Goal: Task Accomplishment & Management: Manage account settings

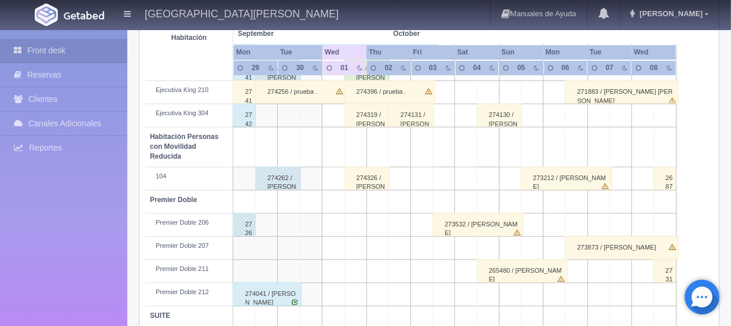
scroll to position [617, 0]
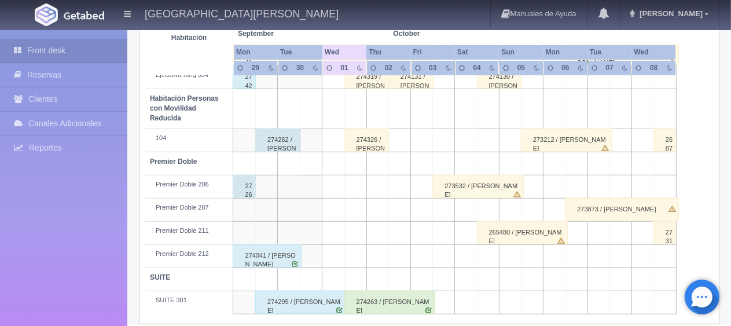
click at [361, 290] on div "274263 / [PERSON_NAME]" at bounding box center [389, 301] width 91 height 23
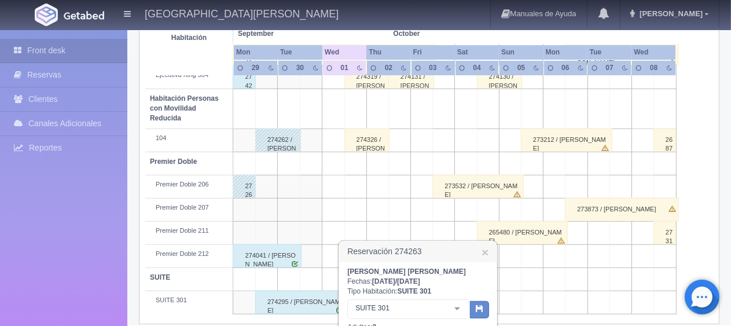
scroll to position [675, 0]
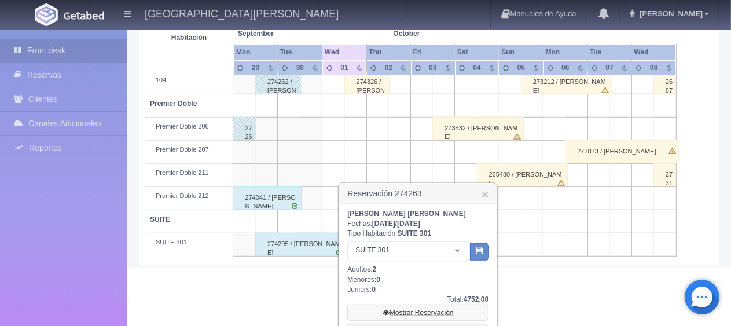
click at [400, 308] on link "Mostrar Reservación" at bounding box center [417, 312] width 141 height 16
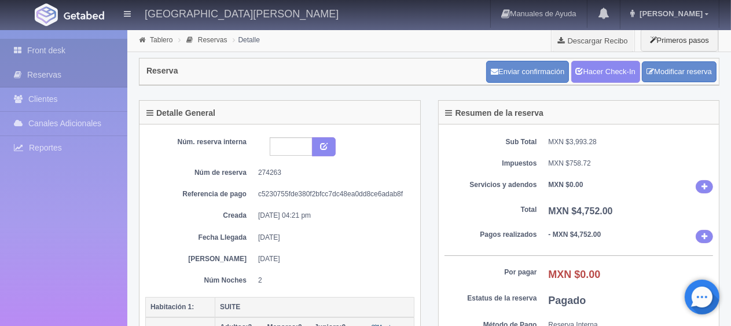
click at [83, 53] on link "Front desk" at bounding box center [63, 51] width 127 height 24
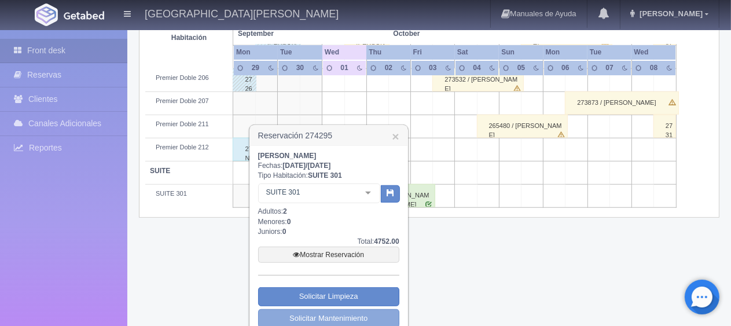
scroll to position [767, 0]
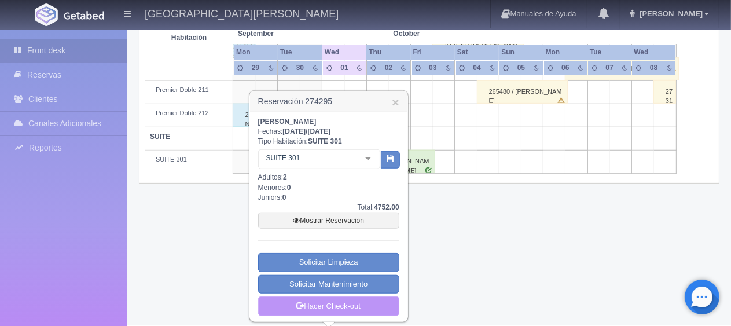
click at [332, 305] on link "Hacer Check-out" at bounding box center [328, 306] width 141 height 20
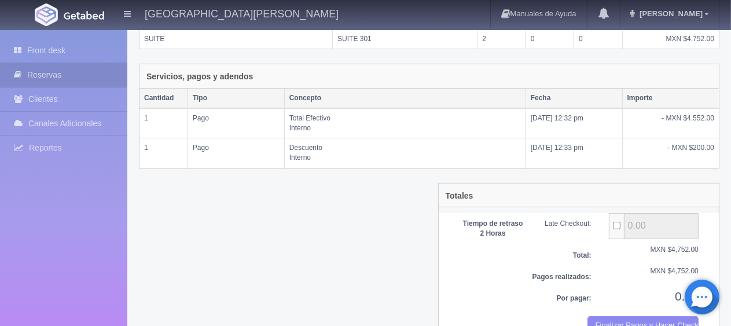
scroll to position [256, 0]
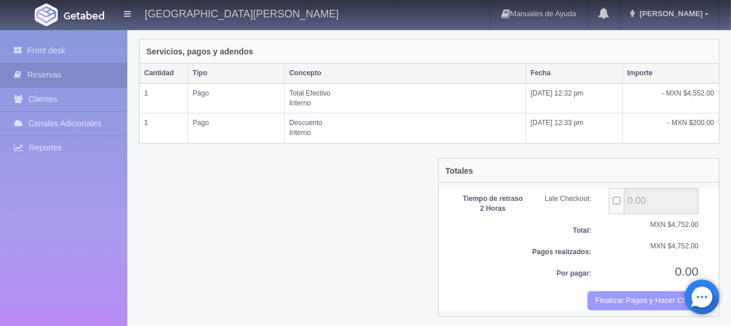
click at [647, 297] on button "Finalizar Pagos y Hacer Checkout" at bounding box center [642, 300] width 111 height 19
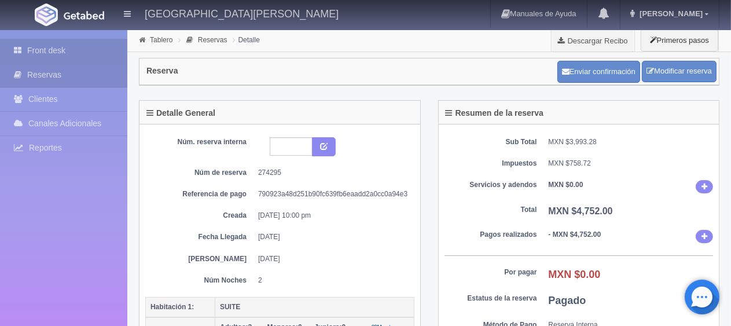
click at [46, 53] on link "Front desk" at bounding box center [63, 51] width 127 height 24
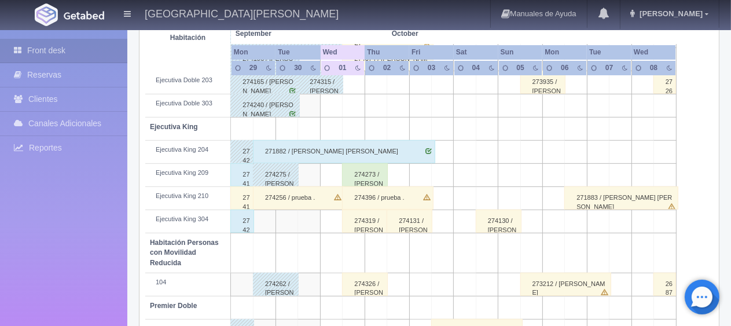
scroll to position [617, 0]
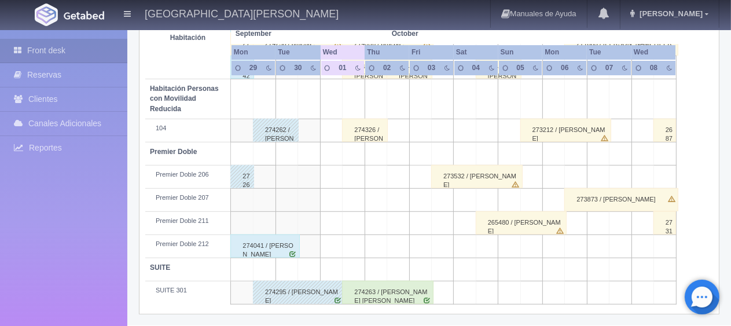
click at [271, 251] on div "274041 / [PERSON_NAME] [PERSON_NAME]" at bounding box center [264, 245] width 69 height 23
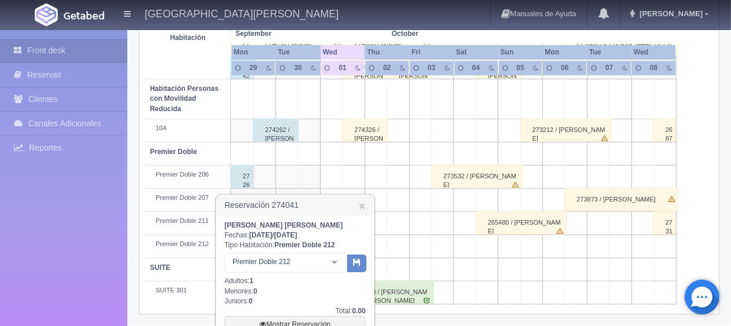
scroll to position [720, 0]
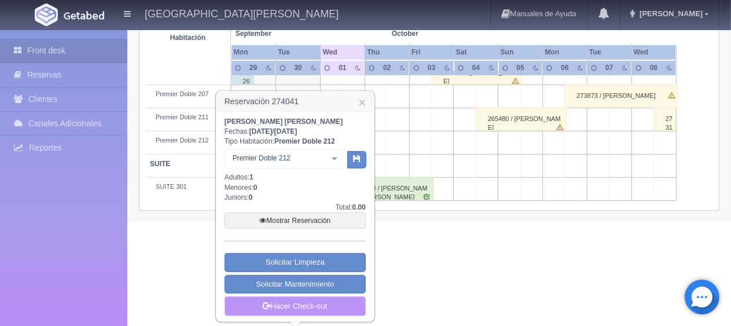
click at [308, 302] on link "Hacer Check-out" at bounding box center [294, 306] width 141 height 20
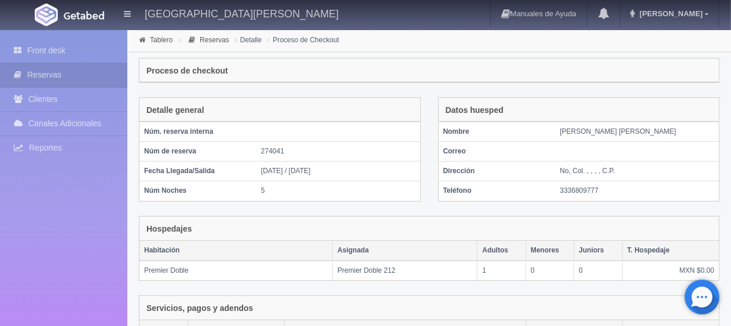
scroll to position [198, 0]
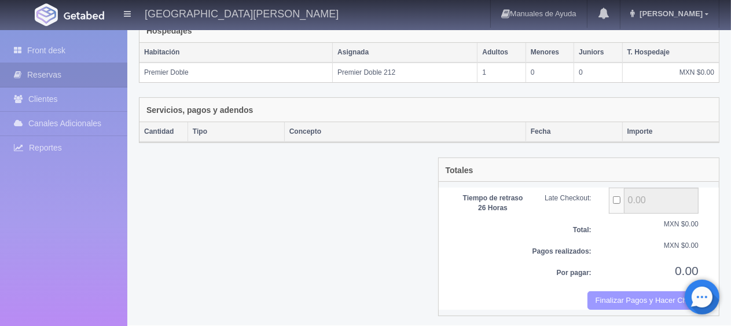
click at [633, 291] on button "Finalizar Pagos y Hacer Checkout" at bounding box center [642, 300] width 111 height 19
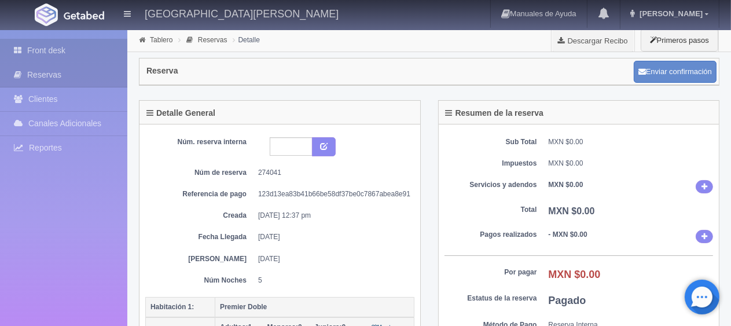
click at [74, 44] on link "Front desk" at bounding box center [63, 51] width 127 height 24
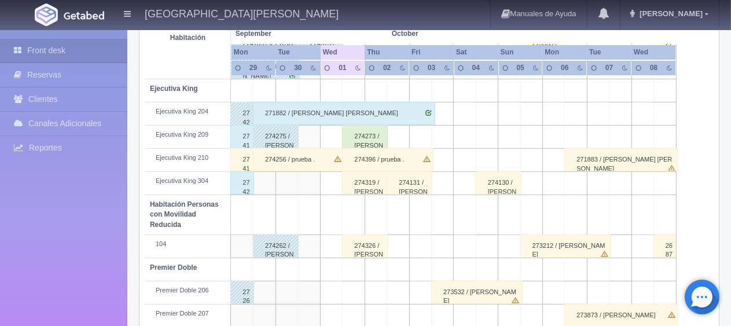
scroll to position [443, 0]
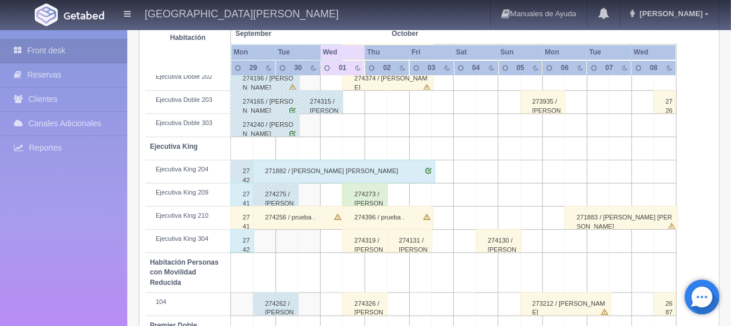
click at [310, 242] on td at bounding box center [309, 241] width 23 height 23
click at [310, 245] on td at bounding box center [309, 241] width 23 height 23
click at [196, 237] on div "Ejecutiva King 304" at bounding box center [188, 238] width 76 height 9
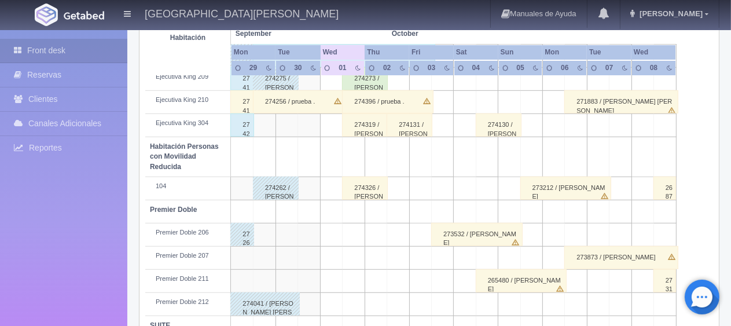
scroll to position [501, 0]
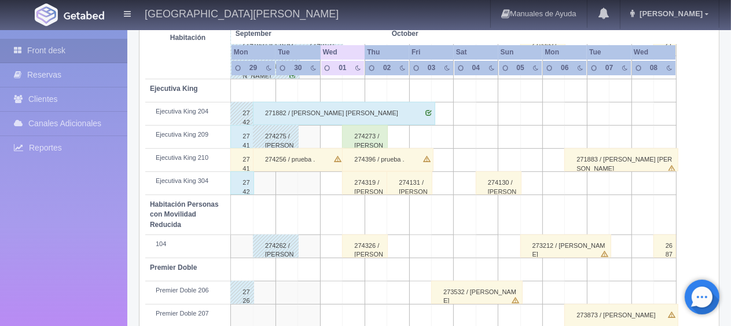
click at [305, 185] on td at bounding box center [309, 183] width 23 height 23
click at [314, 181] on td at bounding box center [309, 183] width 23 height 23
click at [310, 187] on td at bounding box center [309, 183] width 23 height 23
click at [308, 187] on td at bounding box center [309, 183] width 23 height 23
click at [310, 184] on td at bounding box center [309, 183] width 23 height 23
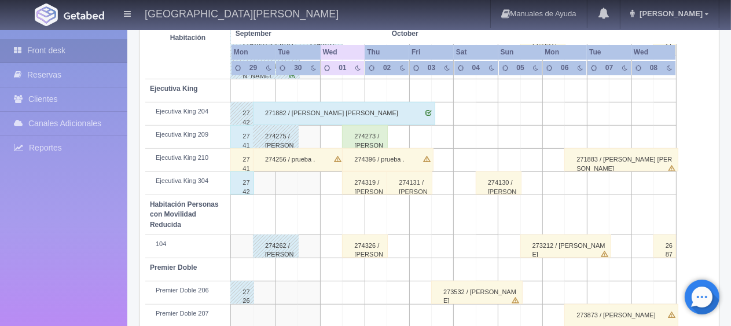
click at [311, 184] on td at bounding box center [309, 183] width 23 height 23
click at [324, 185] on td at bounding box center [332, 183] width 22 height 23
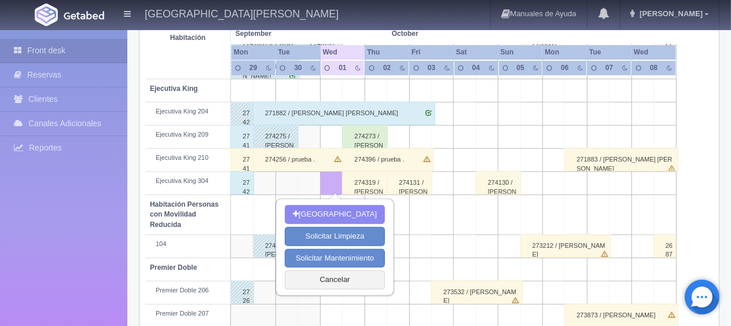
click at [310, 189] on td at bounding box center [309, 183] width 23 height 23
click at [329, 273] on button "Cancelar" at bounding box center [335, 279] width 100 height 19
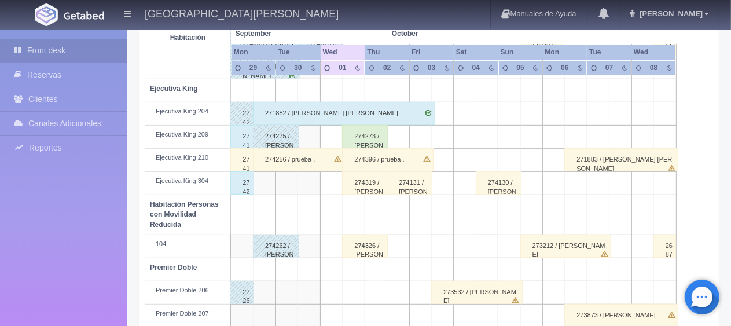
click at [315, 182] on td at bounding box center [309, 183] width 23 height 23
click at [322, 186] on td at bounding box center [332, 183] width 22 height 23
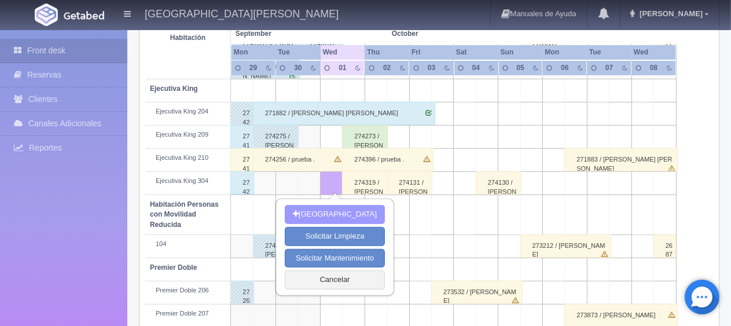
click at [328, 212] on button "[GEOGRAPHIC_DATA]" at bounding box center [335, 214] width 100 height 19
type input "01-10-2025"
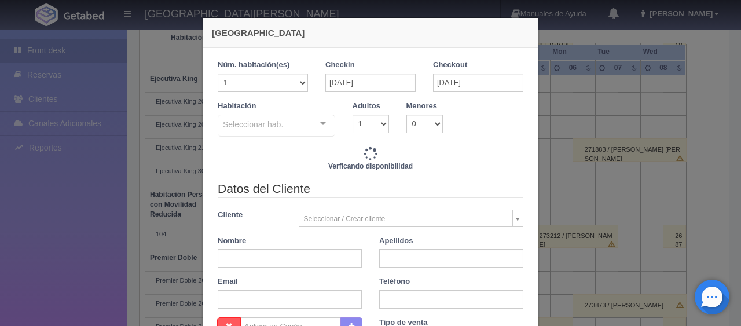
checkbox input "false"
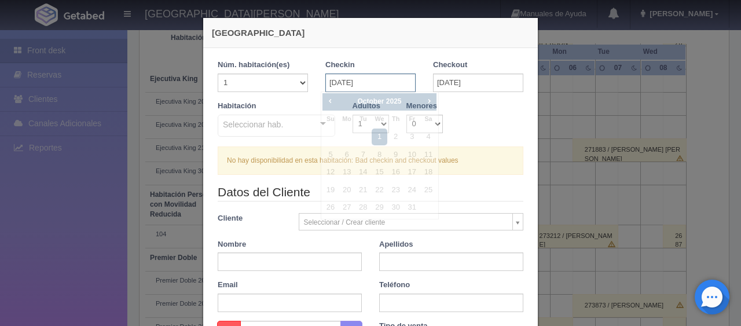
click at [345, 81] on input "01-10-2025" at bounding box center [370, 82] width 90 height 19
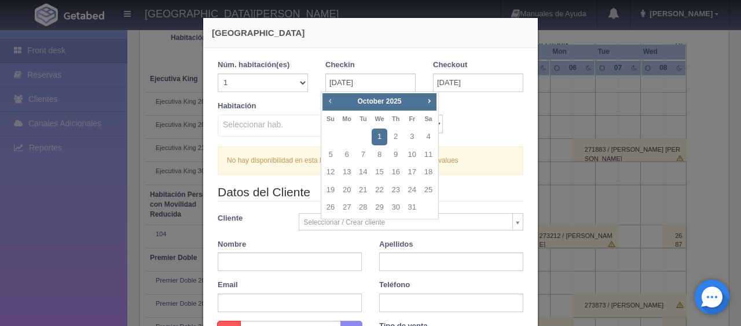
click at [331, 105] on span "Prev" at bounding box center [329, 100] width 9 height 9
click at [364, 205] on link "30" at bounding box center [362, 207] width 15 height 17
type input "30-09-2025"
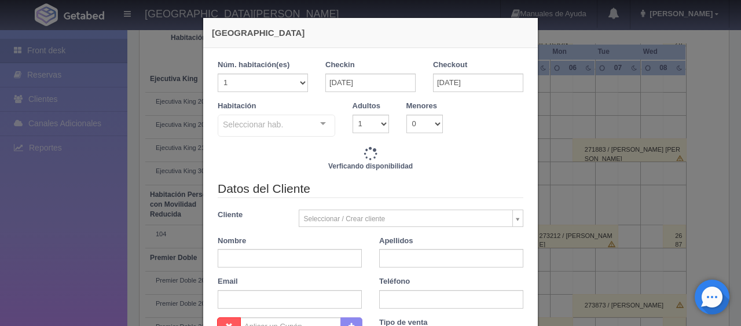
checkbox input "false"
type input "1299.00"
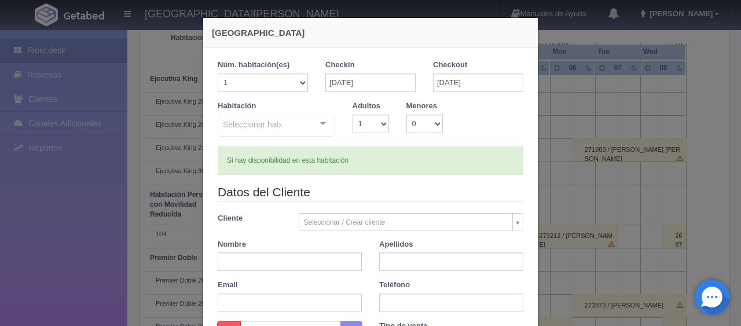
checkbox input "false"
click at [366, 123] on select "1 2 3 4 5 6 7 8 9 10" at bounding box center [370, 124] width 36 height 19
select select "2"
click at [352, 115] on select "1 2 3 4 5 6 7 8 9 10" at bounding box center [370, 124] width 36 height 19
checkbox input "false"
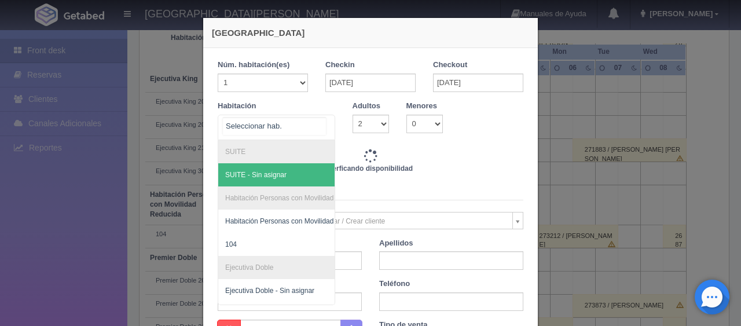
click at [317, 126] on div at bounding box center [322, 123] width 23 height 17
type input "1549.00"
checkbox input "false"
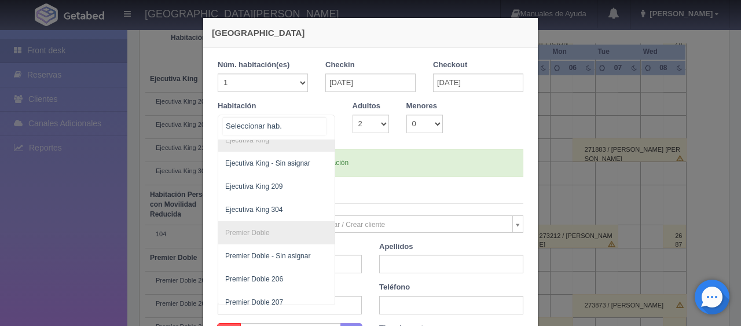
scroll to position [347, 0]
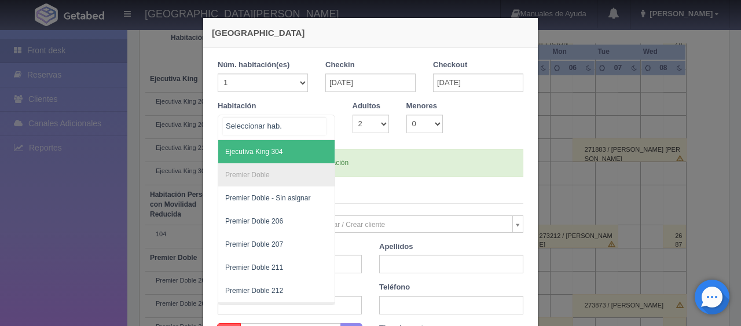
click at [275, 161] on span "Ejecutiva King 304" at bounding box center [315, 151] width 194 height 23
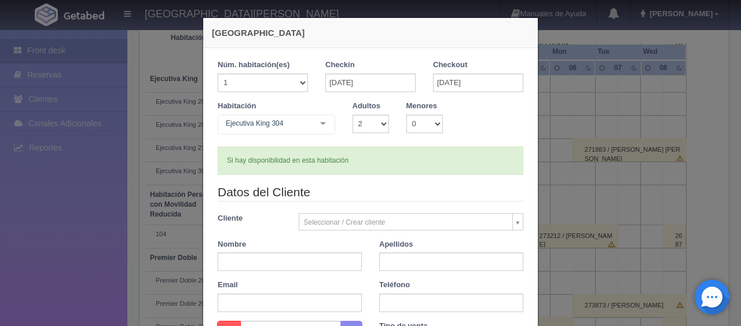
checkbox input "false"
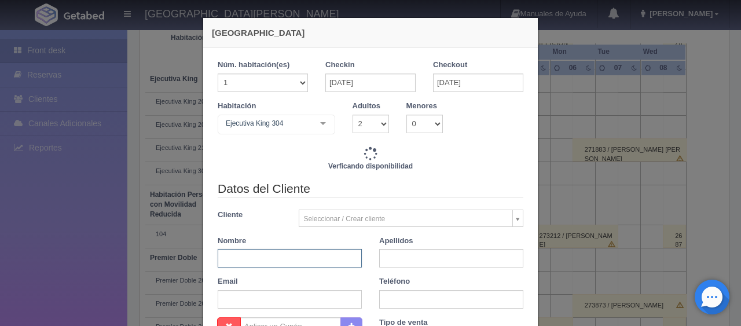
click at [288, 261] on input "text" at bounding box center [290, 258] width 144 height 19
type input "1549.00"
checkbox input "false"
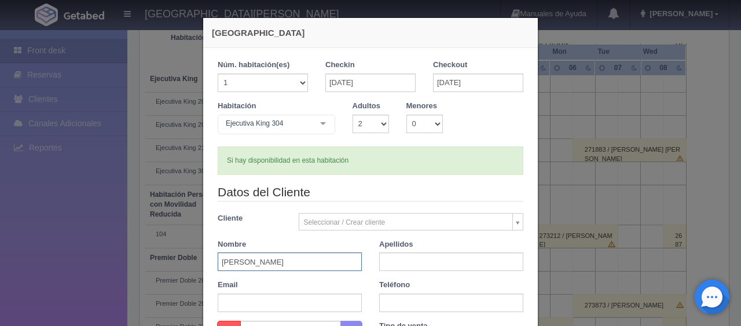
click at [251, 260] on input "Martha LUis" at bounding box center [290, 261] width 144 height 19
type input "[PERSON_NAME]"
click at [436, 257] on input "text" at bounding box center [451, 261] width 144 height 19
type input "."
click at [422, 297] on input "text" at bounding box center [451, 302] width 144 height 19
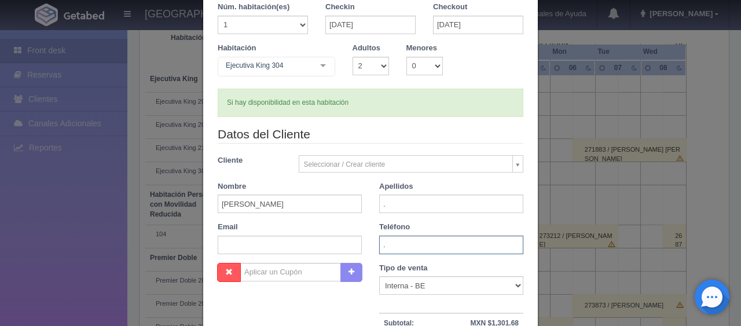
scroll to position [231, 0]
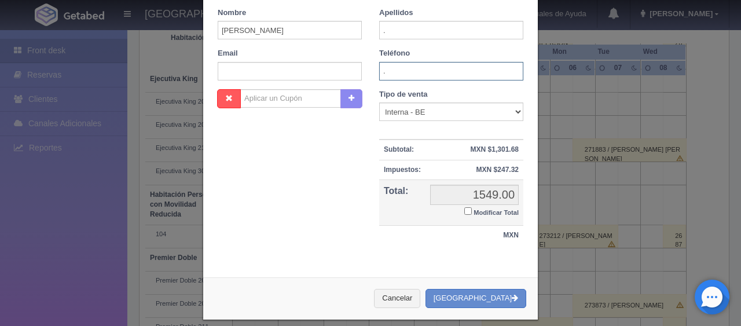
type input "."
click at [426, 112] on select "Correo Electronico Interna - BE Llamada OTA Externa Otro WALK IN" at bounding box center [451, 111] width 144 height 19
select select "walkin"
click at [379, 102] on select "Correo Electronico Interna - BE Llamada OTA Externa Otro WALK IN" at bounding box center [451, 111] width 144 height 19
click at [465, 208] on input "Modificar Total" at bounding box center [468, 211] width 8 height 8
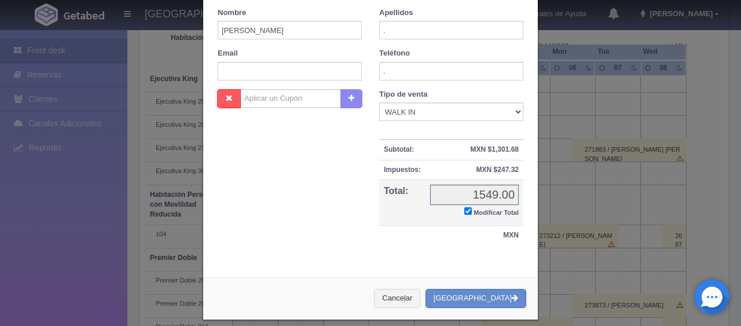
checkbox input "true"
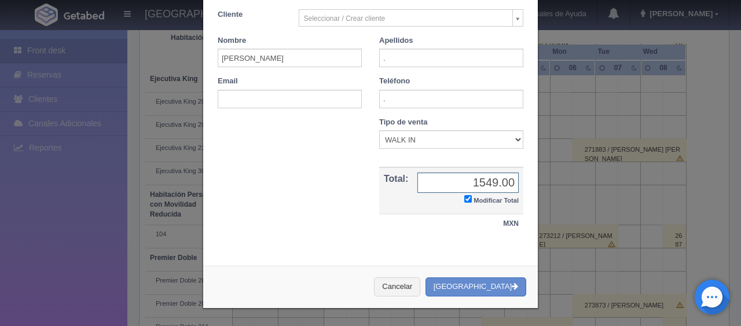
scroll to position [201, 0]
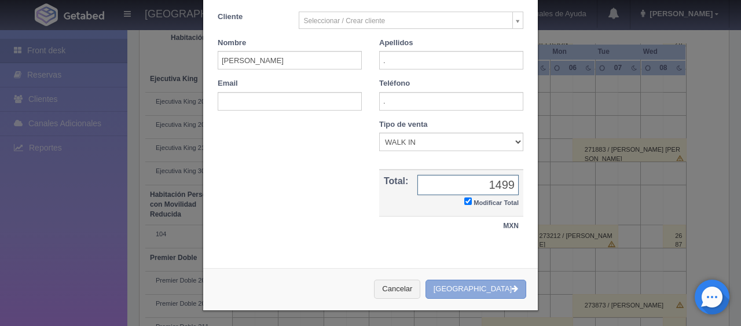
type input "1499"
drag, startPoint x: 494, startPoint y: 295, endPoint x: 485, endPoint y: 286, distance: 13.1
click at [488, 290] on button "[GEOGRAPHIC_DATA]" at bounding box center [475, 288] width 101 height 19
click at [485, 286] on div "Cancelar Crear Reserva" at bounding box center [370, 289] width 334 height 42
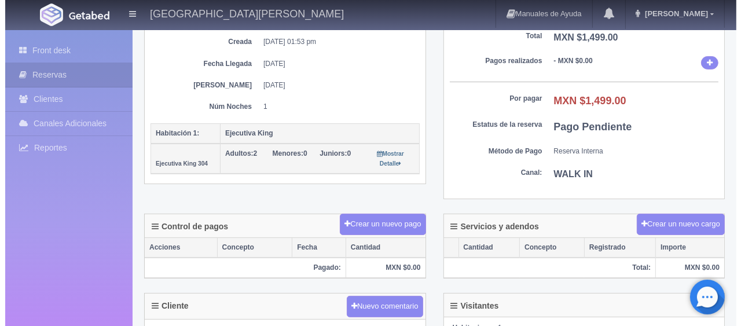
scroll to position [289, 0]
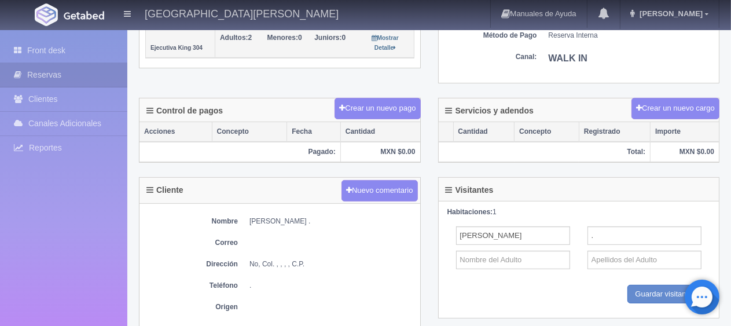
click at [356, 122] on th "Cantidad" at bounding box center [379, 132] width 79 height 20
click at [356, 112] on button "Crear un nuevo pago" at bounding box center [377, 108] width 86 height 21
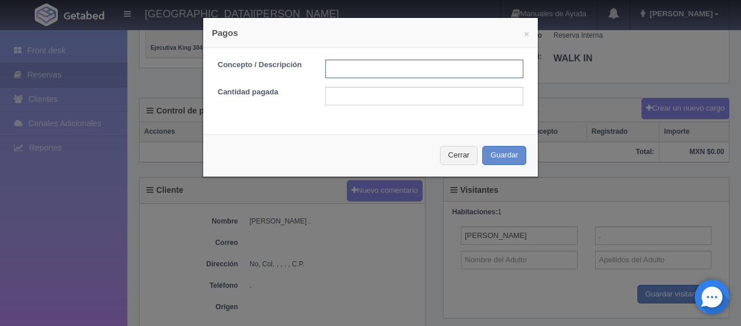
click at [377, 71] on input "text" at bounding box center [424, 69] width 198 height 19
type input "Total Tarjeta"
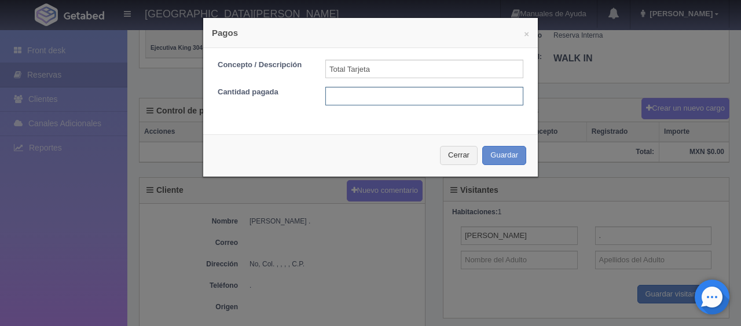
click at [397, 94] on input "text" at bounding box center [424, 96] width 198 height 19
type input "1499"
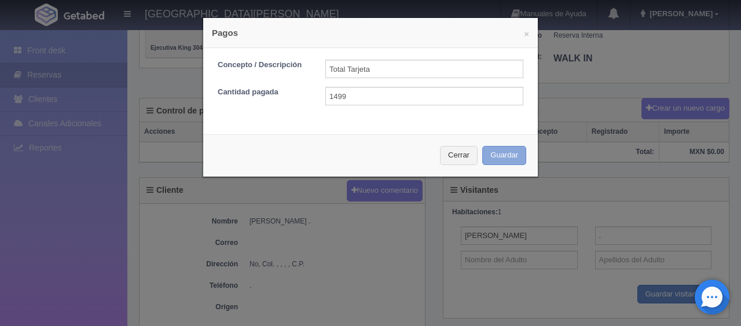
click at [498, 161] on button "Guardar" at bounding box center [504, 155] width 44 height 19
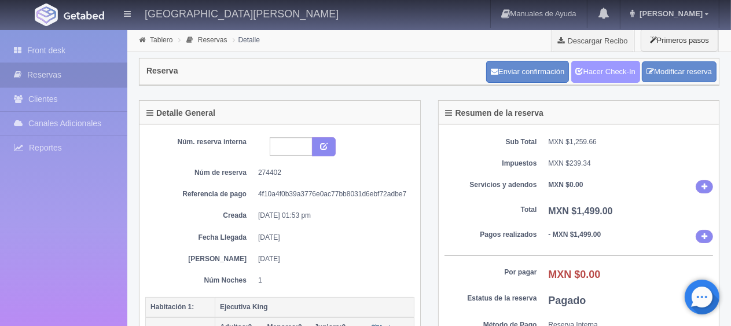
click at [602, 78] on link "Hacer Check-In" at bounding box center [605, 72] width 69 height 22
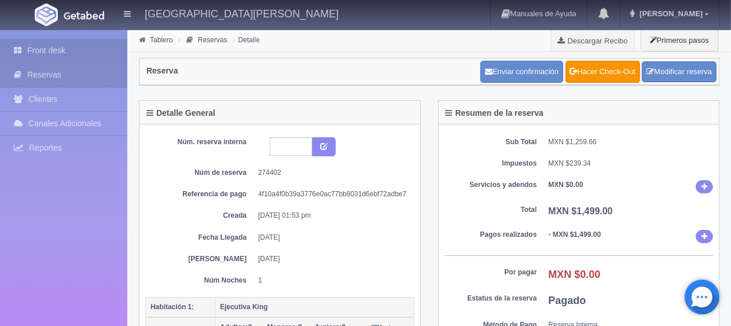
click at [50, 47] on link "Front desk" at bounding box center [63, 51] width 127 height 24
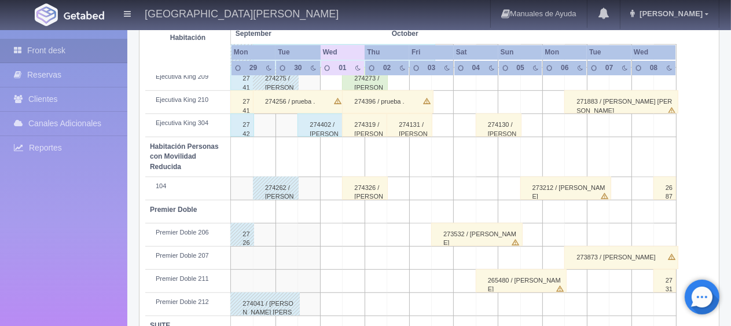
scroll to position [617, 0]
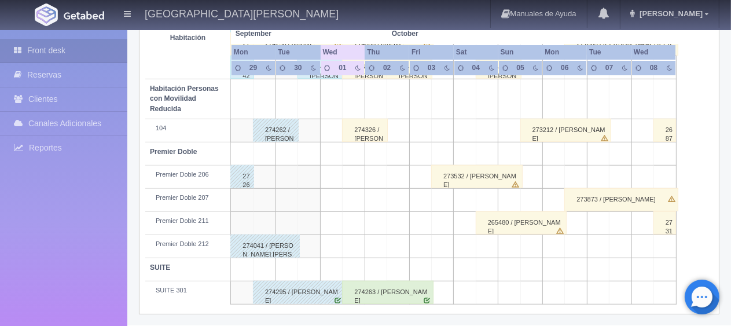
click at [310, 293] on div "274295 / Juan Zapien" at bounding box center [298, 292] width 91 height 23
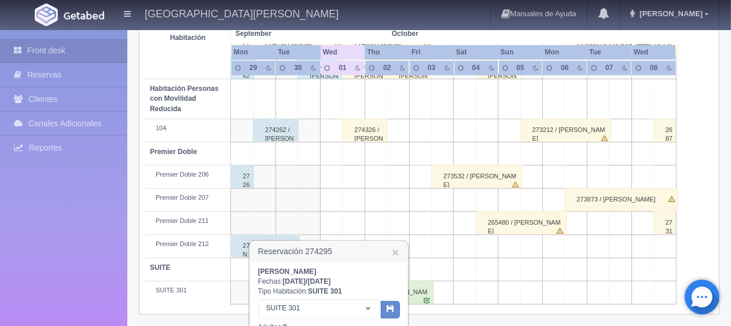
scroll to position [732, 0]
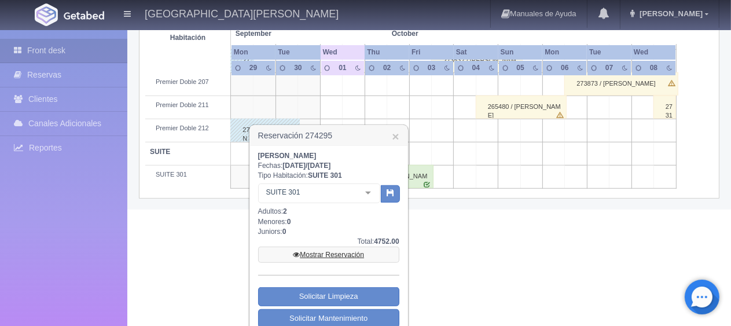
click at [348, 256] on link "Mostrar Reservación" at bounding box center [328, 254] width 141 height 16
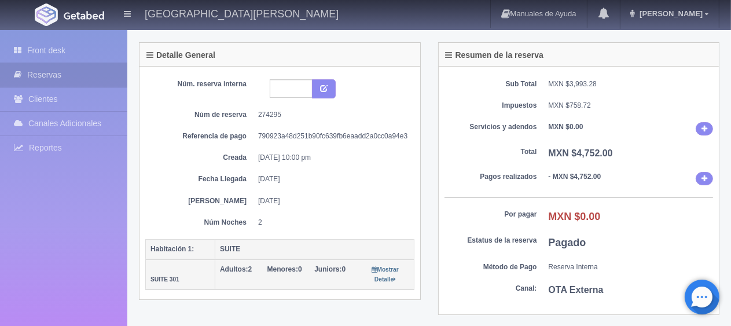
scroll to position [347, 0]
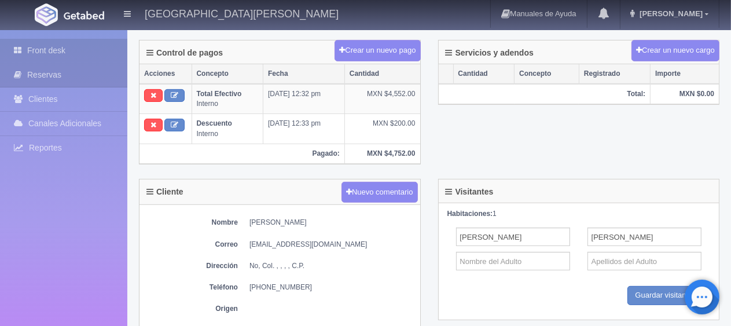
click at [61, 53] on link "Front desk" at bounding box center [63, 51] width 127 height 24
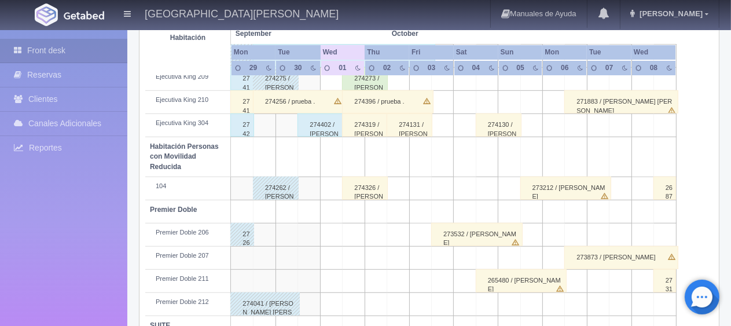
scroll to position [443, 0]
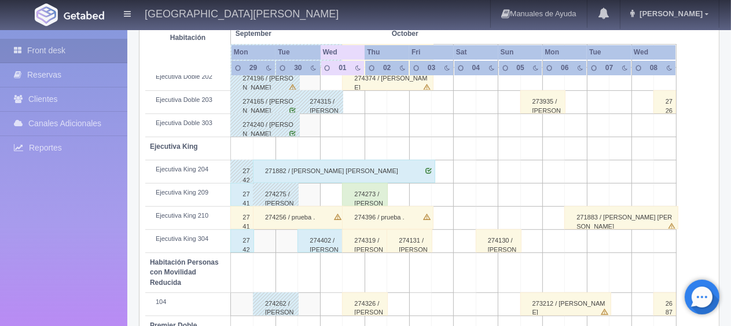
click at [305, 238] on div "274402 / Martha Luis ." at bounding box center [320, 240] width 46 height 23
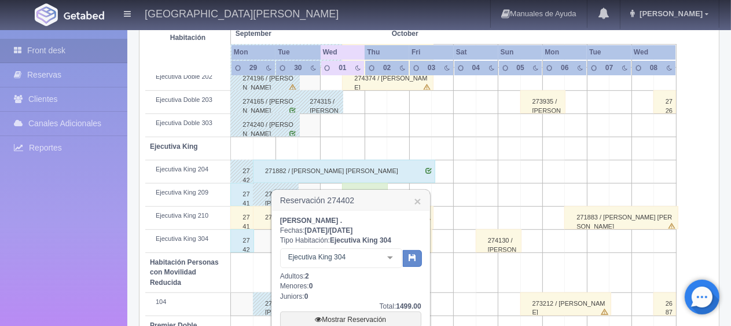
scroll to position [559, 0]
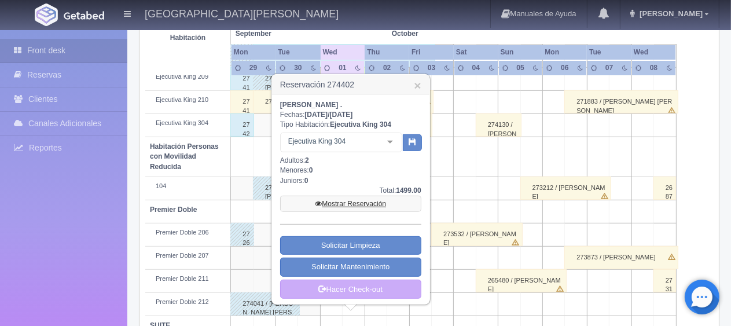
click at [322, 205] on link "Mostrar Reservación" at bounding box center [350, 204] width 141 height 16
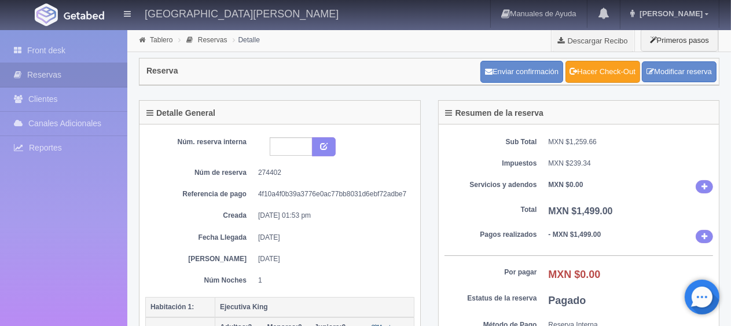
click at [572, 72] on icon at bounding box center [574, 71] width 8 height 8
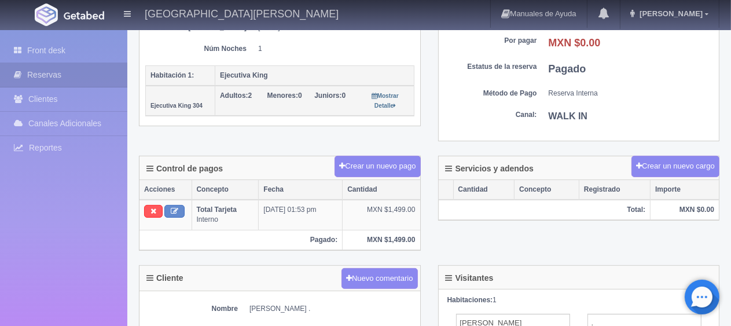
scroll to position [405, 0]
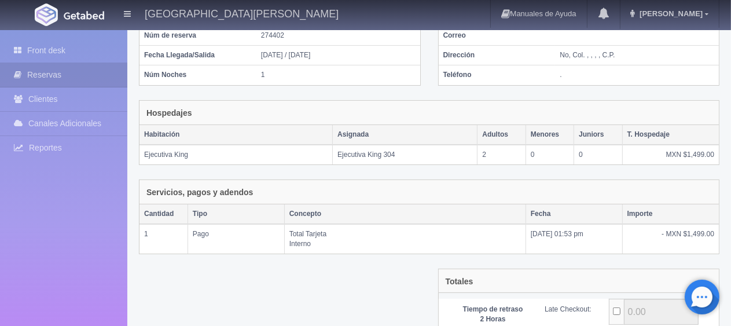
scroll to position [227, 0]
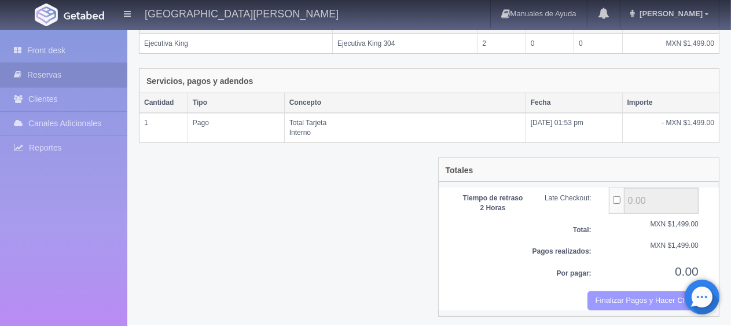
click at [623, 299] on button "Finalizar Pagos y Hacer Checkout" at bounding box center [642, 300] width 111 height 19
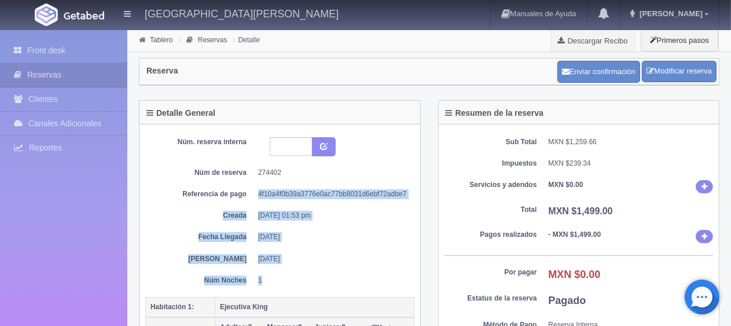
drag, startPoint x: 330, startPoint y: 266, endPoint x: 235, endPoint y: 184, distance: 125.1
click at [235, 184] on div "Núm. reserva interna Núm de reserva 274402 Referencia de pago 4f10a4f0b39a3776e…" at bounding box center [279, 211] width 269 height 148
click at [315, 220] on div "Núm. reserva interna Núm de reserva 274402 Referencia de pago 4f10a4f0b39a3776e…" at bounding box center [279, 211] width 269 height 148
drag, startPoint x: 289, startPoint y: 281, endPoint x: 237, endPoint y: 144, distance: 146.7
click at [237, 143] on div "Núm. reserva interna Núm de reserva 274402 Referencia de pago 4f10a4f0b39a3776e…" at bounding box center [279, 211] width 269 height 148
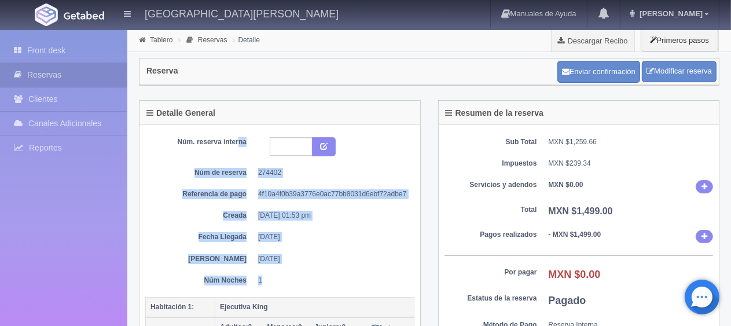
click at [281, 229] on div "Núm. reserva interna Núm de reserva 274402 Referencia de pago 4f10a4f0b39a3776e…" at bounding box center [279, 211] width 269 height 148
click at [297, 275] on dd "1" at bounding box center [332, 280] width 148 height 10
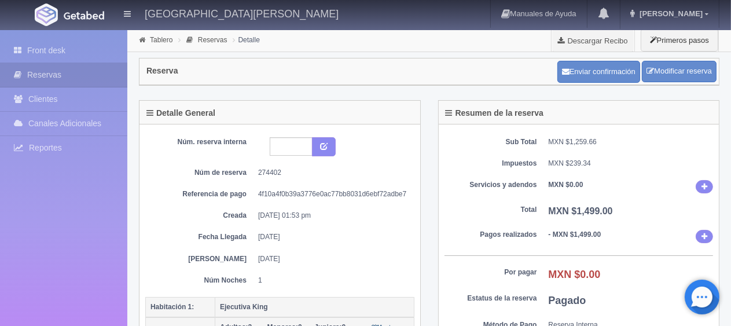
click at [298, 255] on dd "[DATE]" at bounding box center [332, 259] width 148 height 10
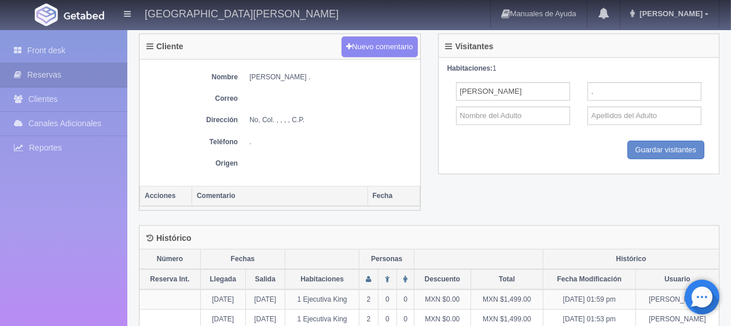
scroll to position [58, 0]
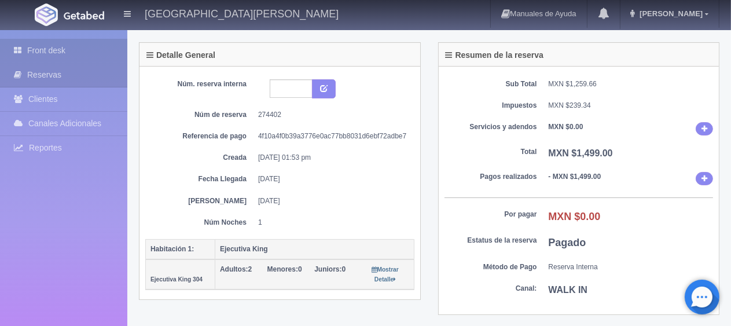
click at [63, 52] on link "Front desk" at bounding box center [63, 51] width 127 height 24
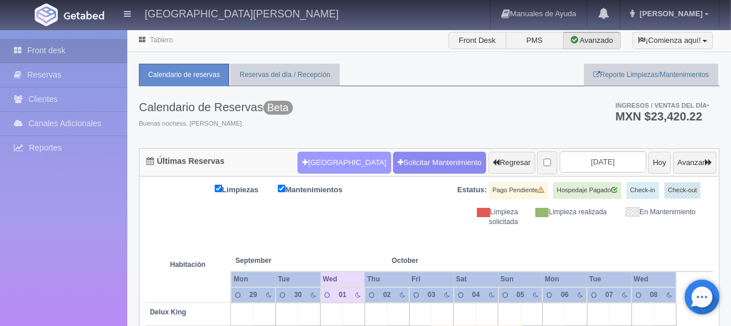
click at [316, 162] on button "[GEOGRAPHIC_DATA]" at bounding box center [343, 163] width 93 height 22
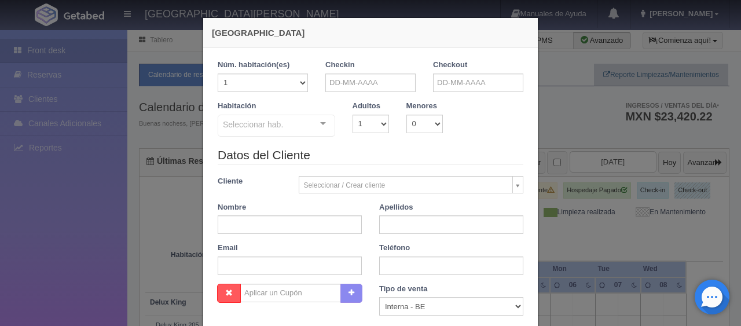
checkbox input "false"
click at [382, 83] on input "text" at bounding box center [370, 82] width 90 height 19
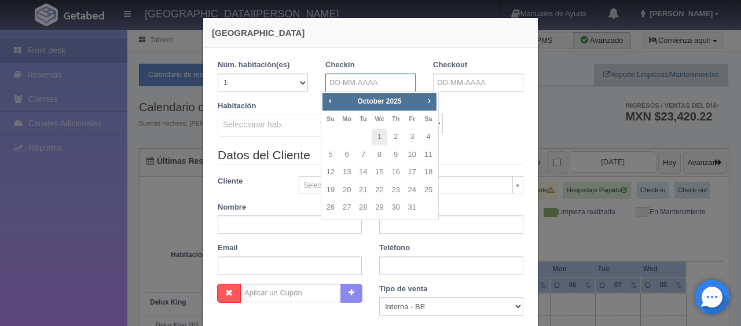
click at [388, 84] on input "text" at bounding box center [370, 82] width 90 height 19
click at [382, 84] on input "text" at bounding box center [370, 82] width 90 height 19
click at [483, 112] on div "Habitación Seleccionar hab. SUITE SUITE - Sin asignar SUITE 301 Habitación Pers…" at bounding box center [370, 124] width 323 height 46
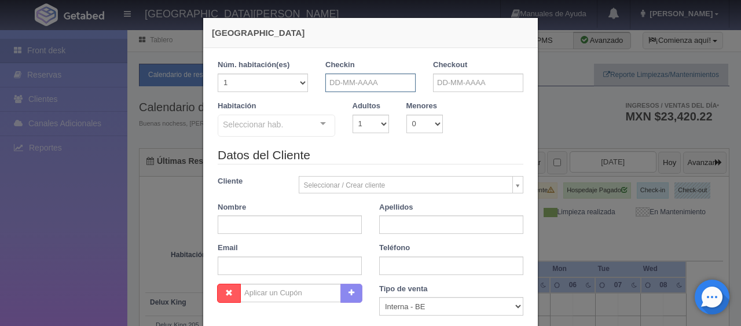
click at [383, 82] on input "text" at bounding box center [370, 82] width 90 height 19
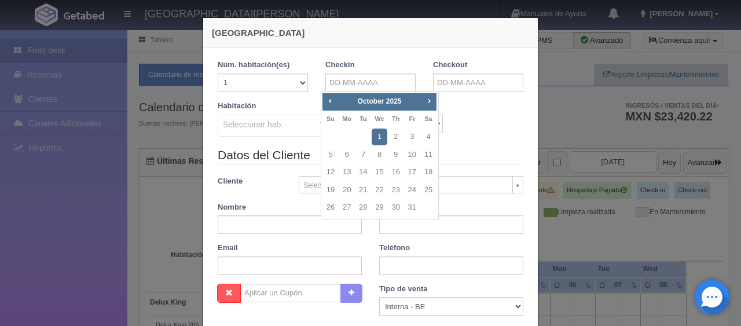
drag, startPoint x: 389, startPoint y: 68, endPoint x: 388, endPoint y: 78, distance: 9.3
click at [389, 68] on div "Checkin" at bounding box center [370, 76] width 90 height 32
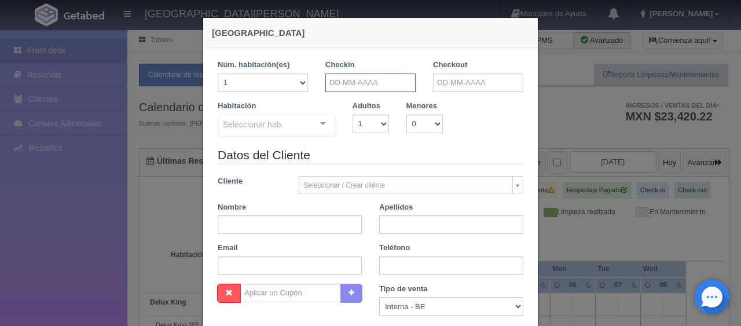
click at [386, 79] on input "text" at bounding box center [370, 82] width 90 height 19
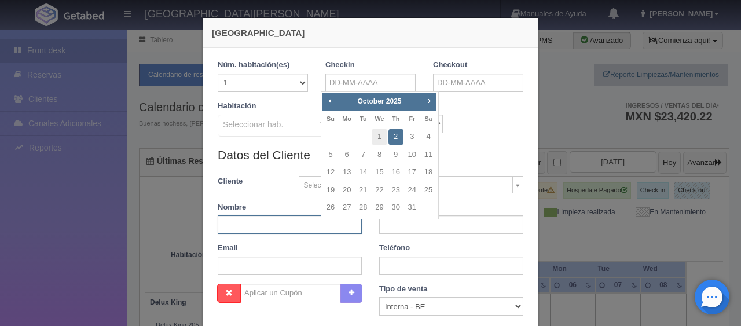
click at [288, 233] on div "Datos del Cliente Cliente Seleccionar / Crear cliente Nuevo Cliente Adriana Nav…" at bounding box center [370, 214] width 323 height 137
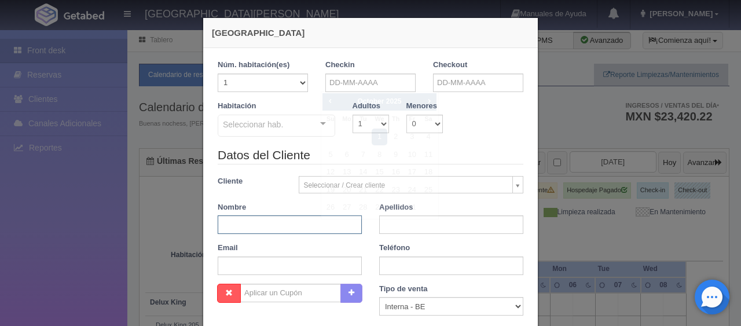
paste input "[PERSON_NAME]"
type input "Arnold"
paste input "Lua"
type input "Lua"
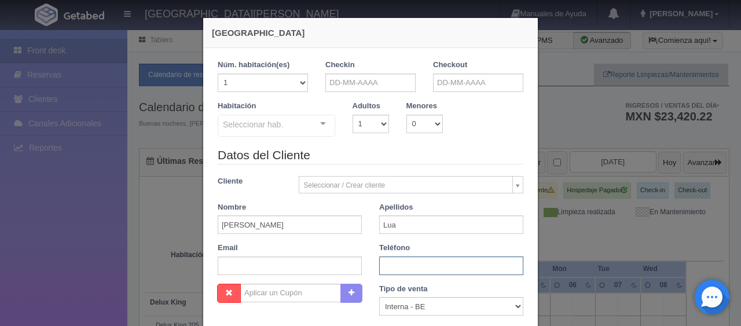
click at [403, 266] on input "text" at bounding box center [451, 265] width 144 height 19
paste input "1 5596650105"
type input "1 5596650105"
click at [250, 264] on input "text" at bounding box center [290, 265] width 144 height 19
paste input "2mj54husa3@m.expediapartnercentral.com"
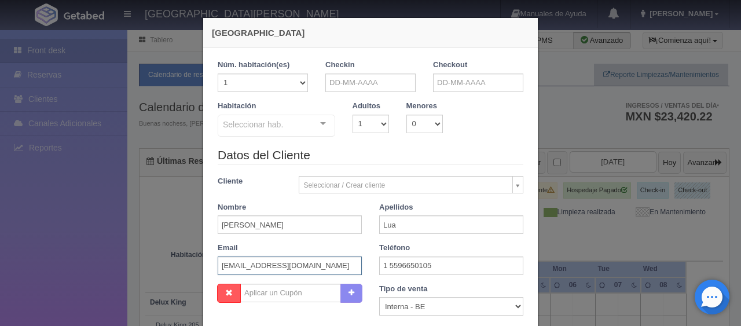
scroll to position [0, 9]
type input "2mj54husa3@m.expediapartnercentral.com"
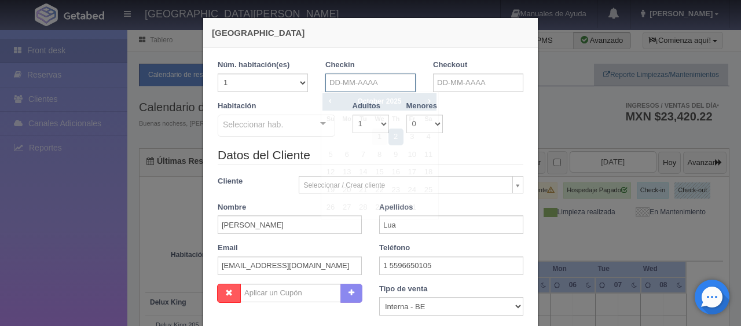
click at [359, 82] on input "text" at bounding box center [370, 82] width 90 height 19
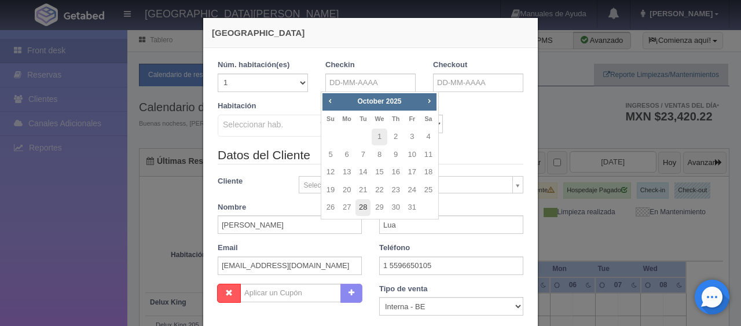
click at [363, 207] on link "28" at bounding box center [362, 207] width 15 height 17
type input "28-10-2025"
checkbox input "false"
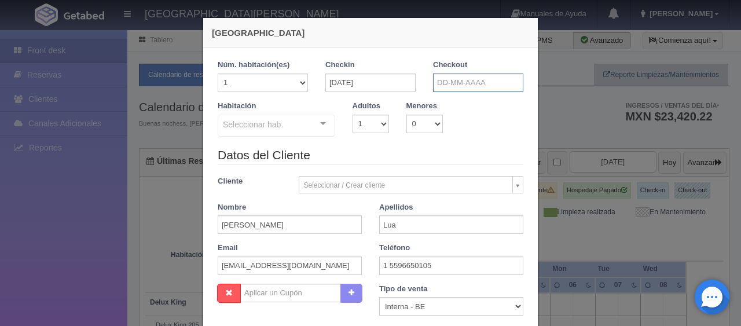
click at [458, 89] on input "text" at bounding box center [478, 82] width 90 height 19
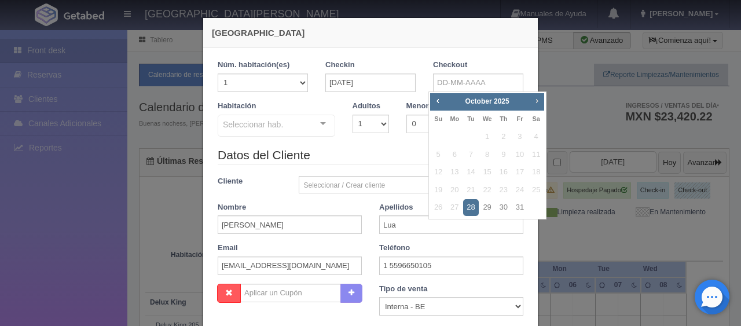
click at [540, 99] on span "Next" at bounding box center [536, 100] width 9 height 9
click at [443, 150] on link "2" at bounding box center [437, 154] width 15 height 17
type input "02-11-2025"
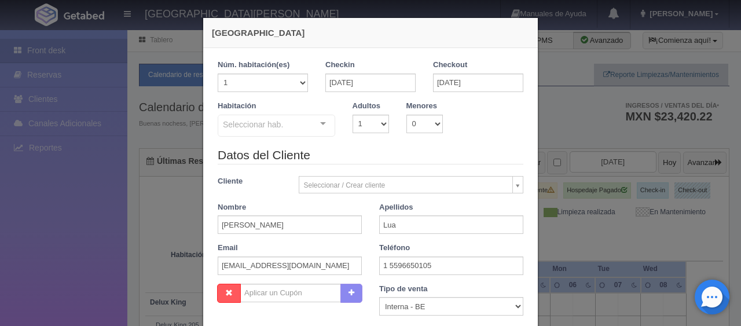
checkbox input "false"
drag, startPoint x: 367, startPoint y: 123, endPoint x: 368, endPoint y: 131, distance: 7.5
click at [367, 123] on select "1 2 3 4 5 6 7 8 9 10" at bounding box center [370, 124] width 36 height 19
select select "2"
click at [352, 115] on select "1 2 3 4 5 6 7 8 9 10" at bounding box center [370, 124] width 36 height 19
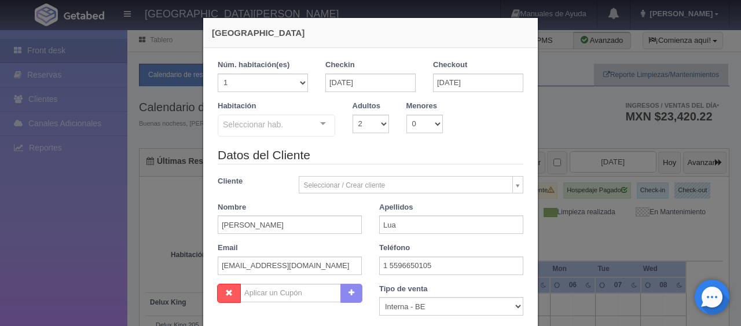
checkbox input "false"
click at [294, 131] on div "Seleccionar hab." at bounding box center [276, 126] width 117 height 22
click at [279, 128] on div "Seleccionar hab." at bounding box center [276, 126] width 117 height 22
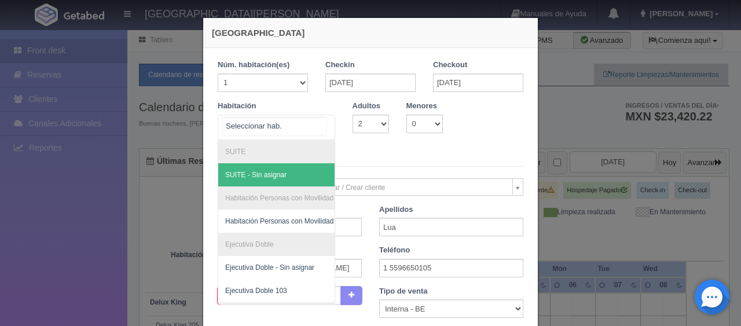
type input "j"
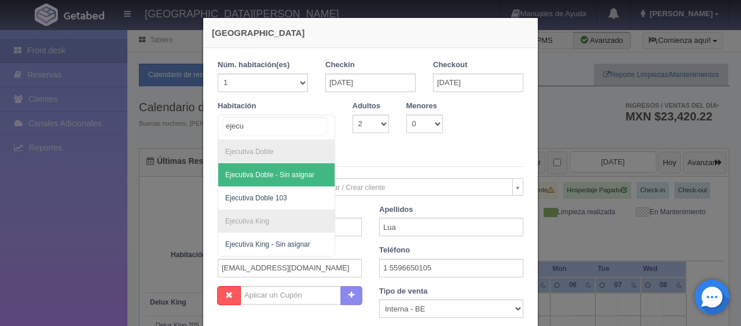
type input "ejec"
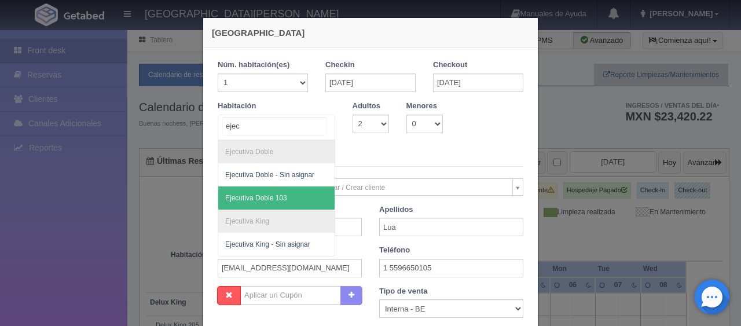
click at [281, 194] on span "Ejecutiva Doble 103" at bounding box center [256, 198] width 62 height 8
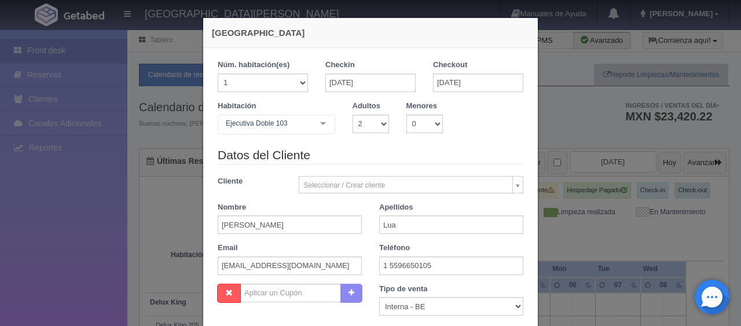
checkbox input "false"
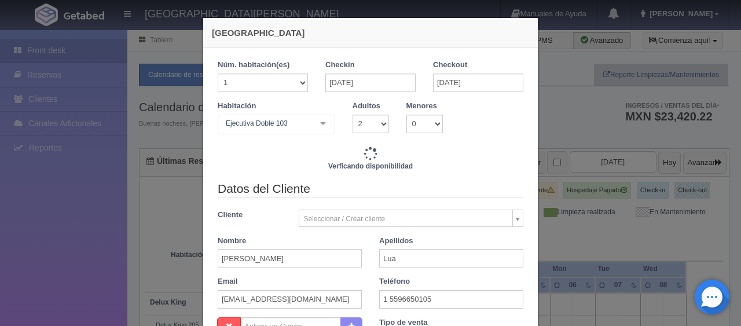
scroll to position [237, 0]
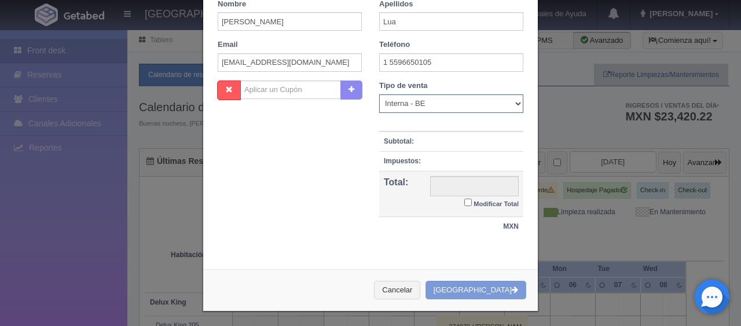
click at [442, 103] on select "Correo Electronico Interna - BE Llamada OTA Externa Otro WALK IN" at bounding box center [451, 103] width 144 height 19
select select "extota"
click at [379, 94] on select "Correo Electronico Interna - BE Llamada OTA Externa Otro WALK IN" at bounding box center [451, 103] width 144 height 19
type input "7745.00"
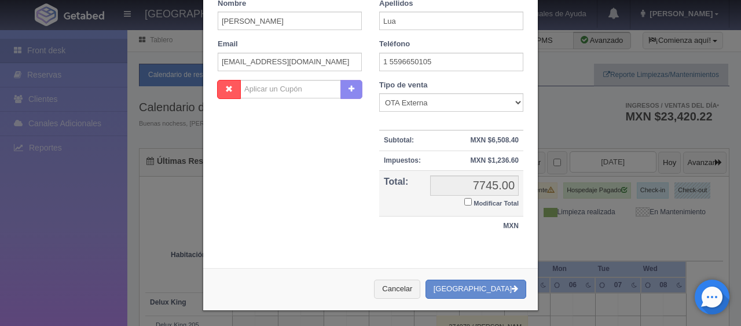
click at [473, 200] on small "Modificar Total" at bounding box center [495, 203] width 45 height 7
click at [471, 200] on input "Modificar Total" at bounding box center [468, 202] width 8 height 8
checkbox input "true"
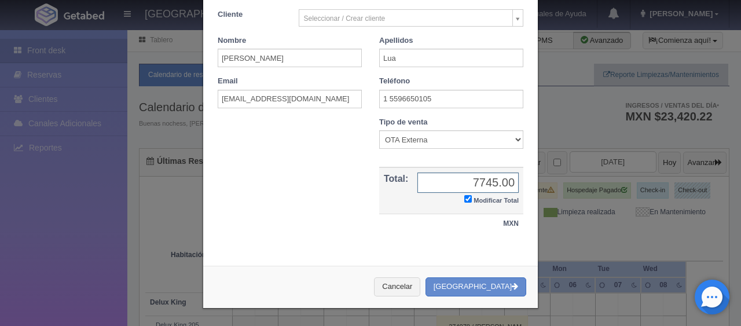
scroll to position [201, 0]
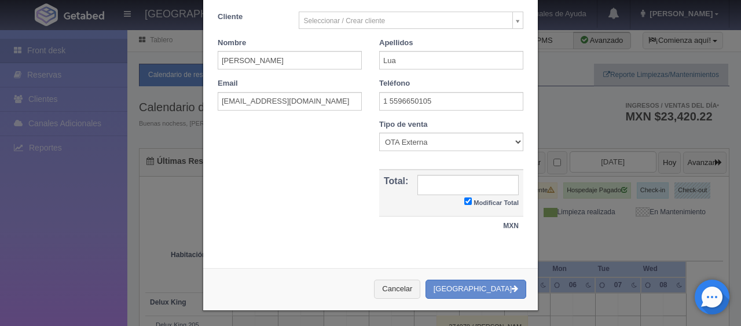
click at [435, 193] on td "7745.00 Modificar Total" at bounding box center [468, 193] width 111 height 46
click at [435, 189] on input "text" at bounding box center [467, 185] width 101 height 20
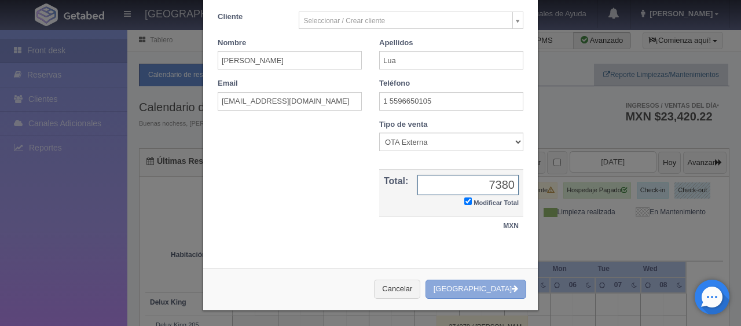
type input "7380"
click at [472, 289] on button "[GEOGRAPHIC_DATA]" at bounding box center [475, 288] width 101 height 19
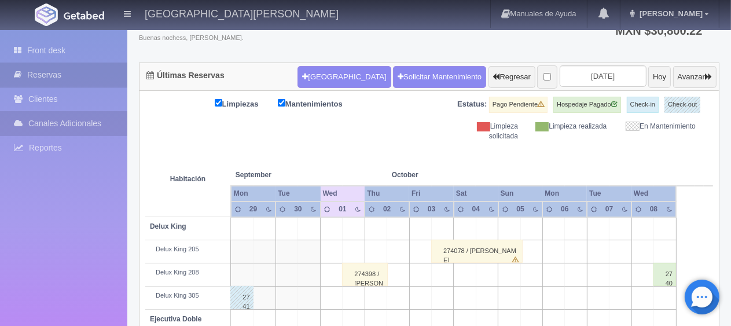
scroll to position [317, 0]
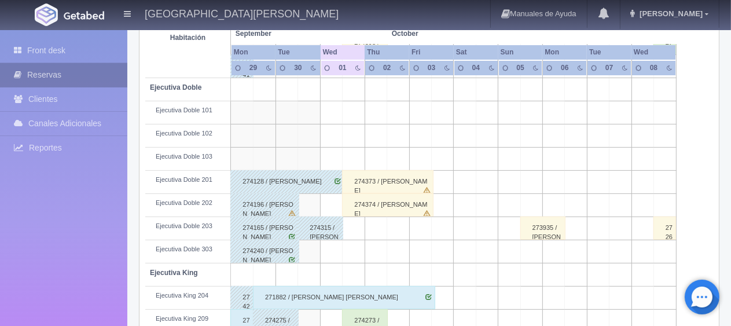
click at [81, 79] on link "Reservas" at bounding box center [63, 75] width 127 height 24
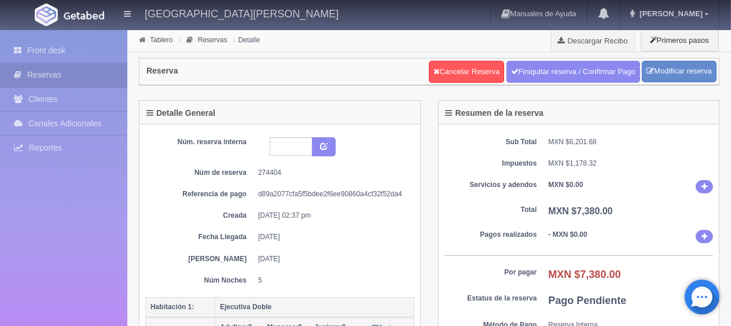
scroll to position [174, 0]
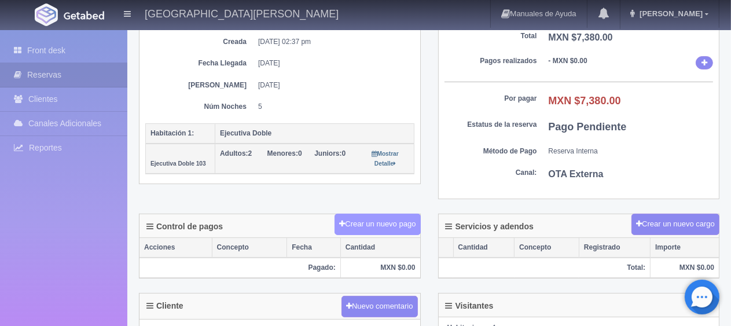
click at [388, 230] on button "Crear un nuevo pago" at bounding box center [377, 223] width 86 height 21
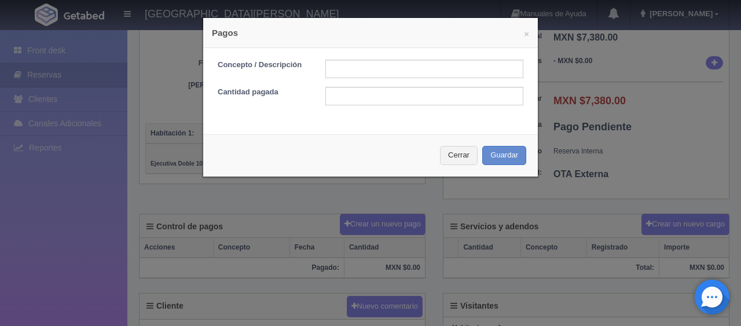
click at [355, 57] on div "Concepto / Descripción Cantidad pagada" at bounding box center [370, 87] width 334 height 78
click at [360, 68] on input "text" at bounding box center [424, 69] width 198 height 19
click at [407, 72] on input "text" at bounding box center [424, 69] width 198 height 19
click at [491, 98] on input "text" at bounding box center [424, 96] width 198 height 19
click at [391, 98] on input "text" at bounding box center [424, 96] width 198 height 19
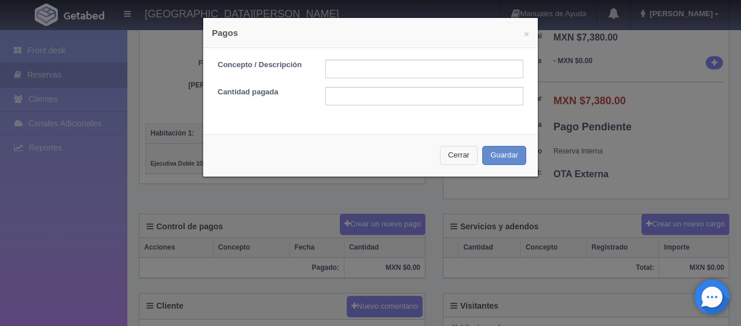
click at [465, 163] on button "Cerrar" at bounding box center [459, 155] width 38 height 19
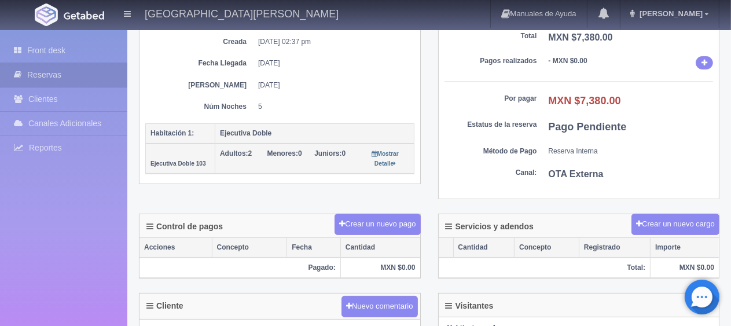
scroll to position [0, 0]
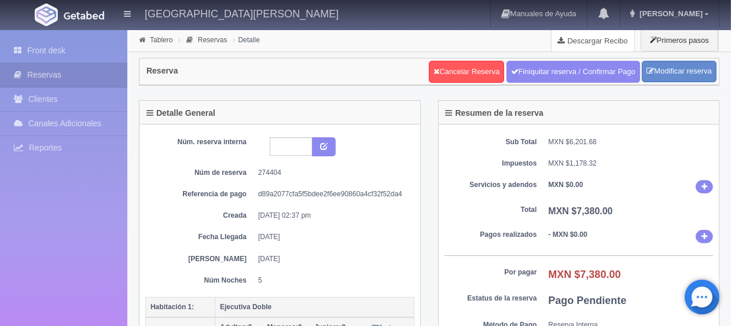
click at [613, 43] on link "Descargar Recibo" at bounding box center [592, 40] width 83 height 23
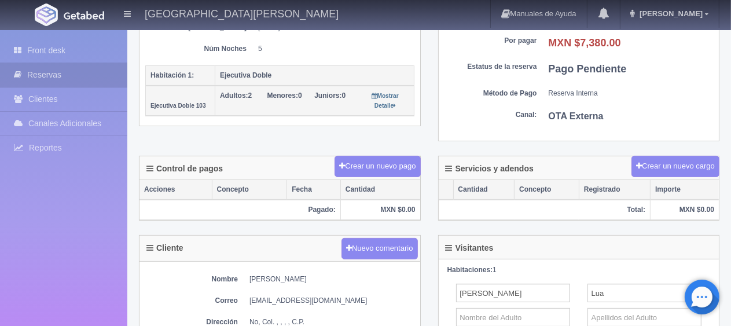
scroll to position [347, 0]
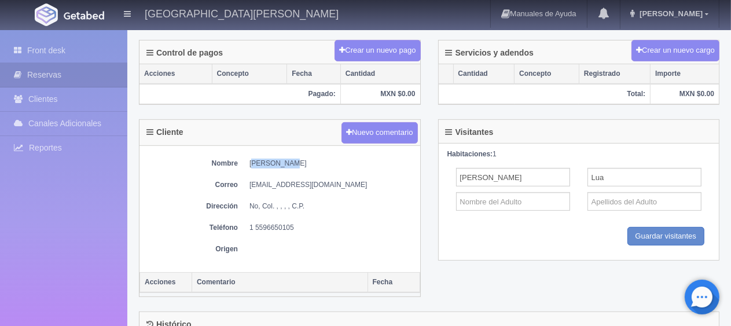
drag, startPoint x: 288, startPoint y: 154, endPoint x: 248, endPoint y: 159, distance: 40.8
click at [248, 159] on div "Nombre Arnold Lua Correo 2mj54husa3@m.expediapartnercentral.com Dirección No, C…" at bounding box center [279, 209] width 281 height 126
copy dd "[PERSON_NAME]"
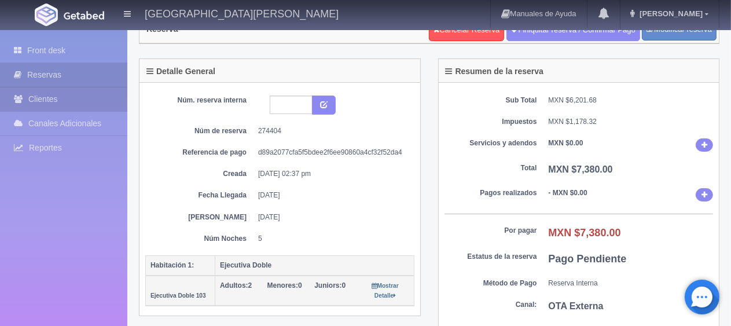
scroll to position [0, 0]
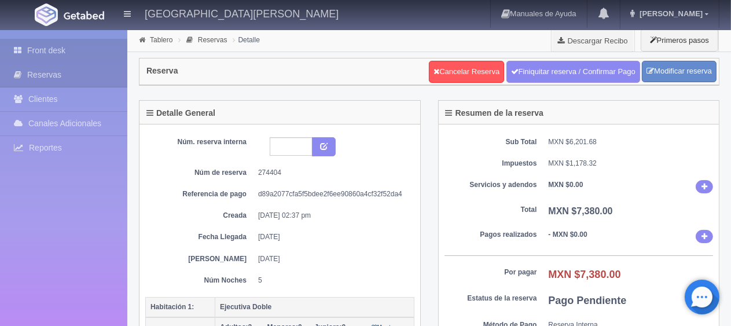
click at [43, 54] on link "Front desk" at bounding box center [63, 51] width 127 height 24
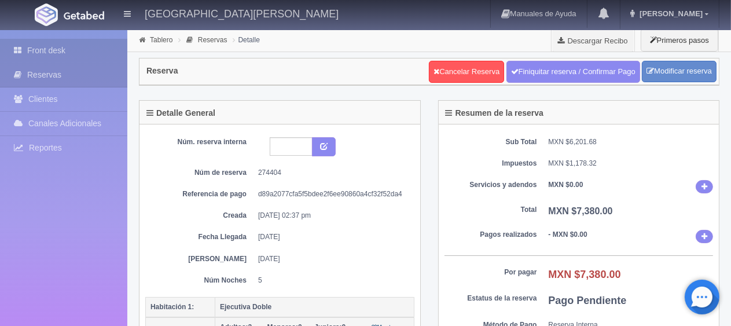
click at [44, 53] on link "Front desk" at bounding box center [63, 51] width 127 height 24
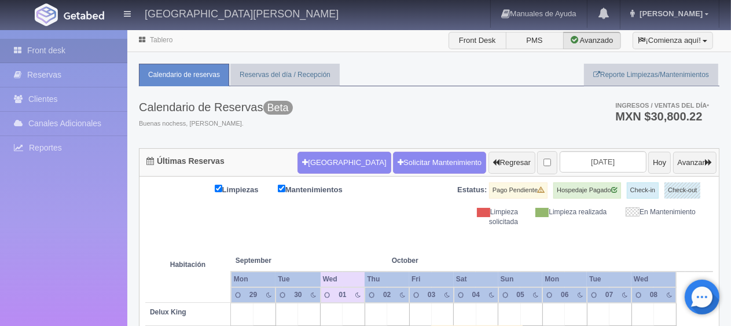
click at [386, 220] on div "Limpiezas Mantenimientos Estatus: Pago Pendiente Hospedaje Pagado Check-in Chec…" at bounding box center [429, 204] width 568 height 45
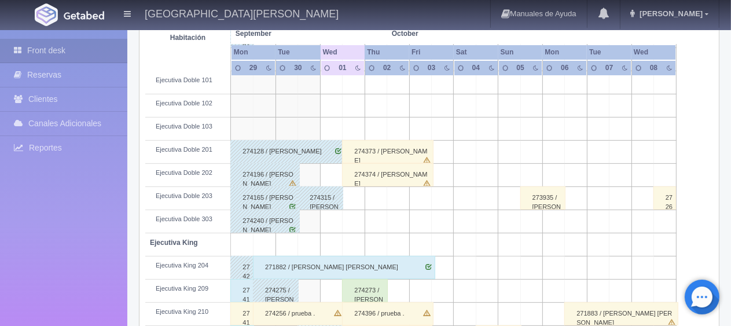
scroll to position [617, 0]
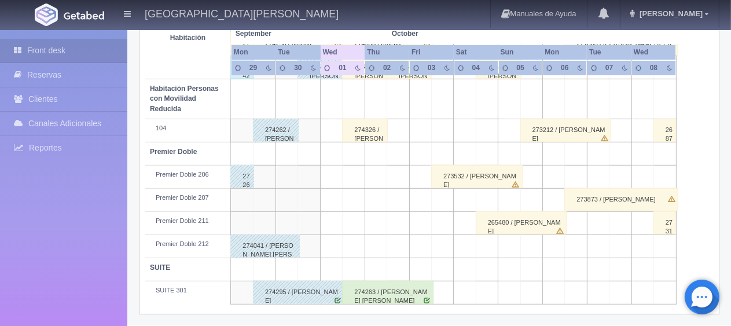
click at [373, 289] on div "274263 / [PERSON_NAME] [PERSON_NAME]" at bounding box center [387, 292] width 91 height 23
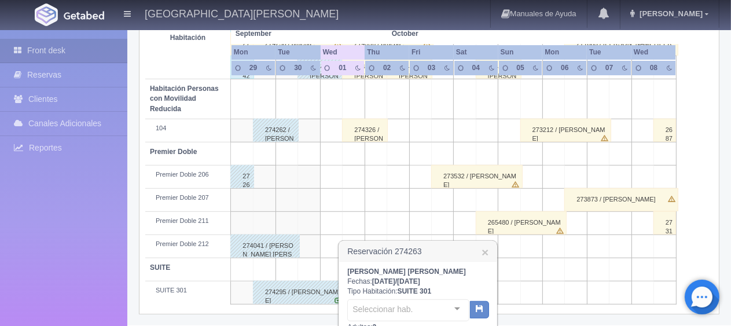
scroll to position [785, 0]
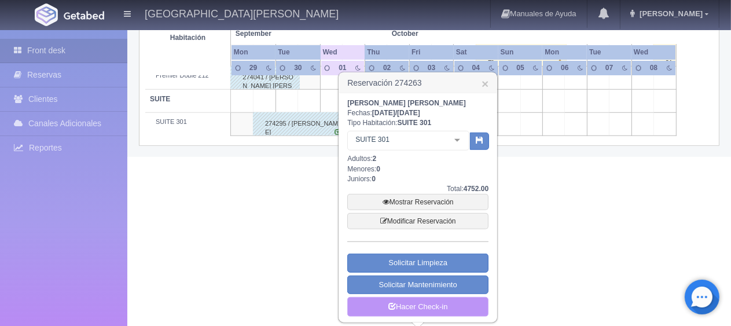
click at [438, 297] on link "Hacer Check-in" at bounding box center [417, 307] width 141 height 20
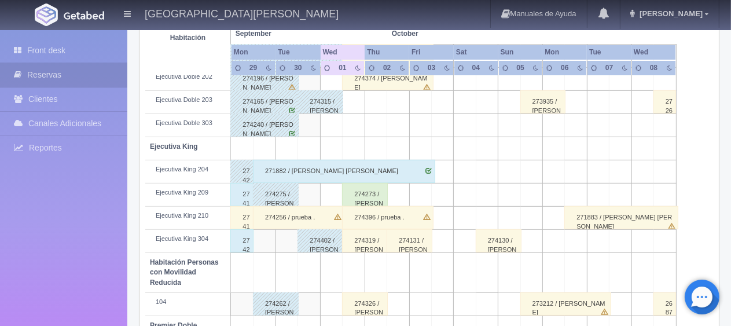
scroll to position [385, 0]
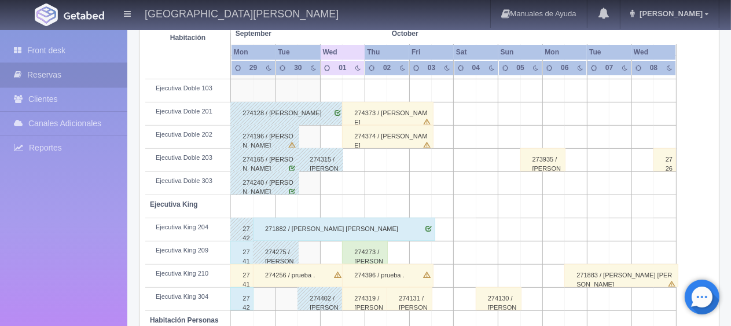
drag, startPoint x: 379, startPoint y: 246, endPoint x: 389, endPoint y: 237, distance: 13.9
click at [383, 247] on div "274273 / [PERSON_NAME]" at bounding box center [365, 252] width 46 height 23
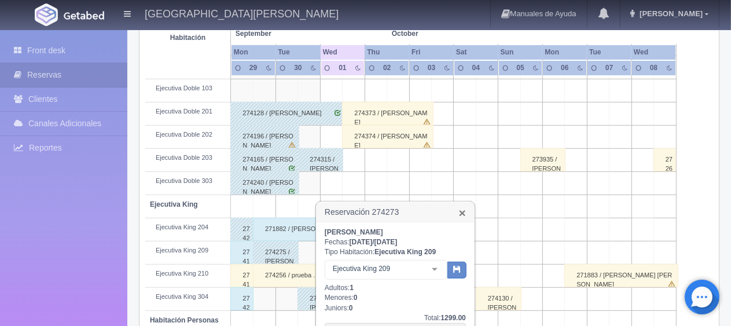
click at [462, 214] on link "×" at bounding box center [462, 213] width 7 height 12
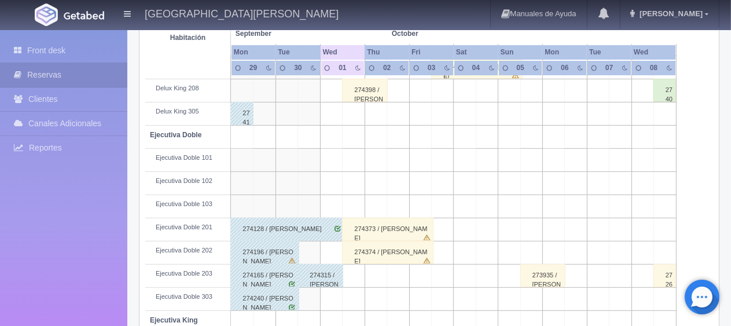
scroll to position [96, 0]
